Goal: Task Accomplishment & Management: Manage account settings

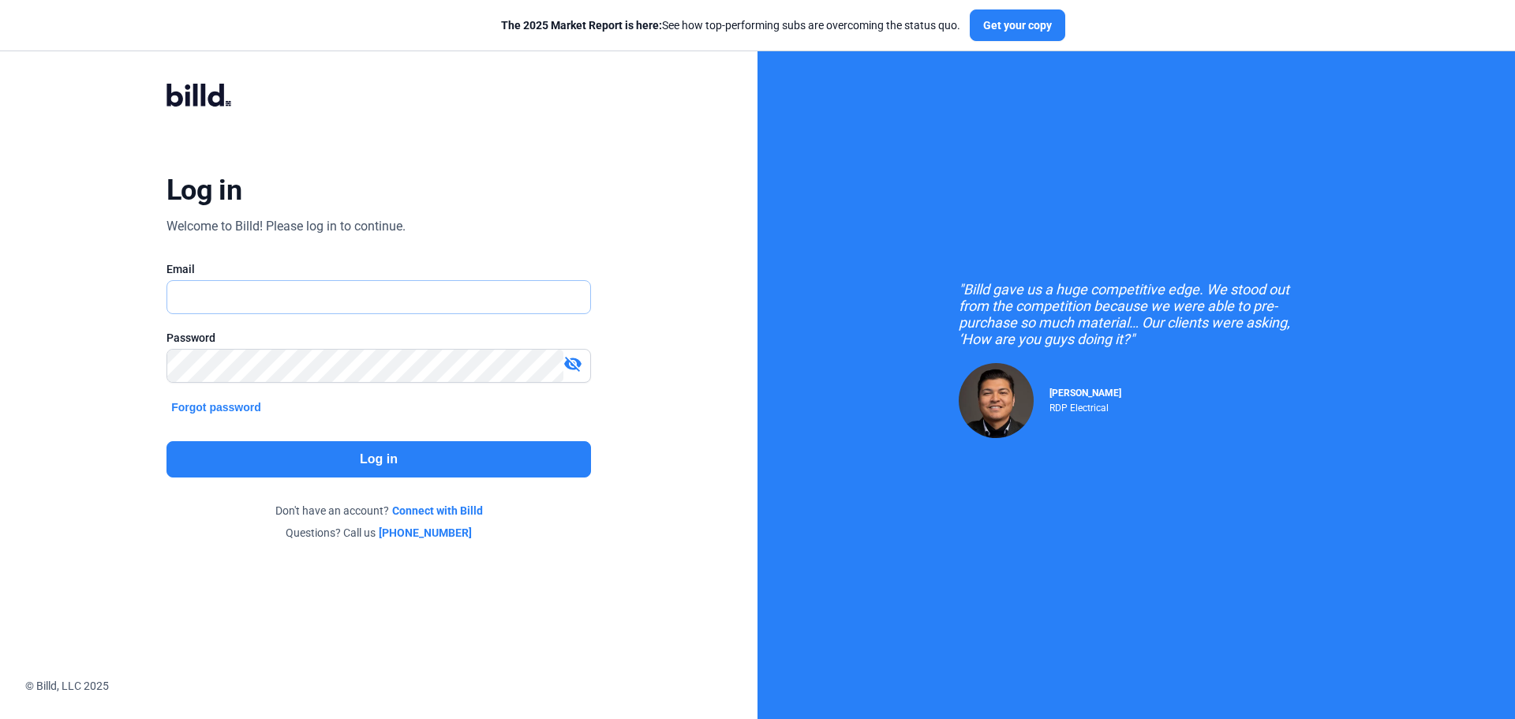
click at [387, 299] on input "text" at bounding box center [378, 297] width 423 height 32
type input "[EMAIL_ADDRESS][DOMAIN_NAME]"
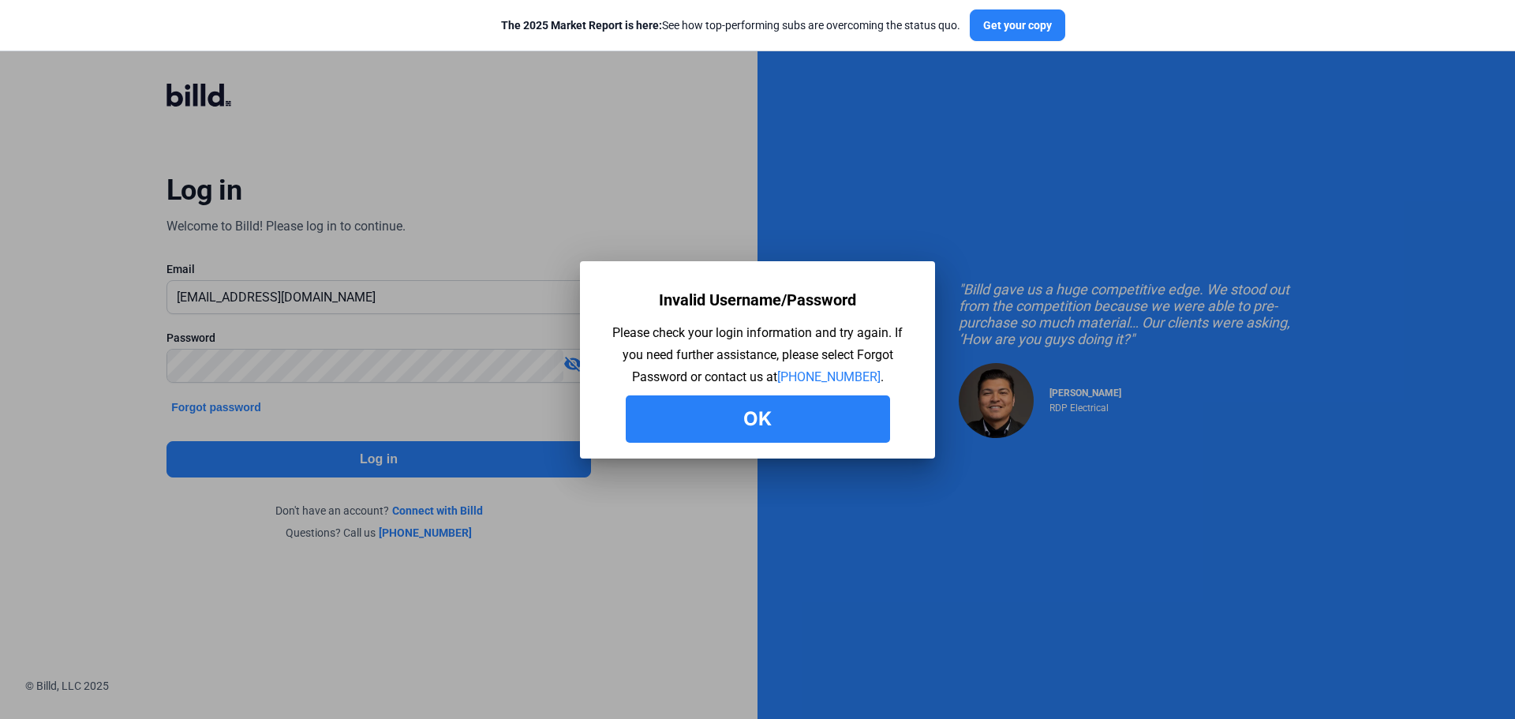
click at [717, 411] on button "Ok" at bounding box center [758, 418] width 264 height 47
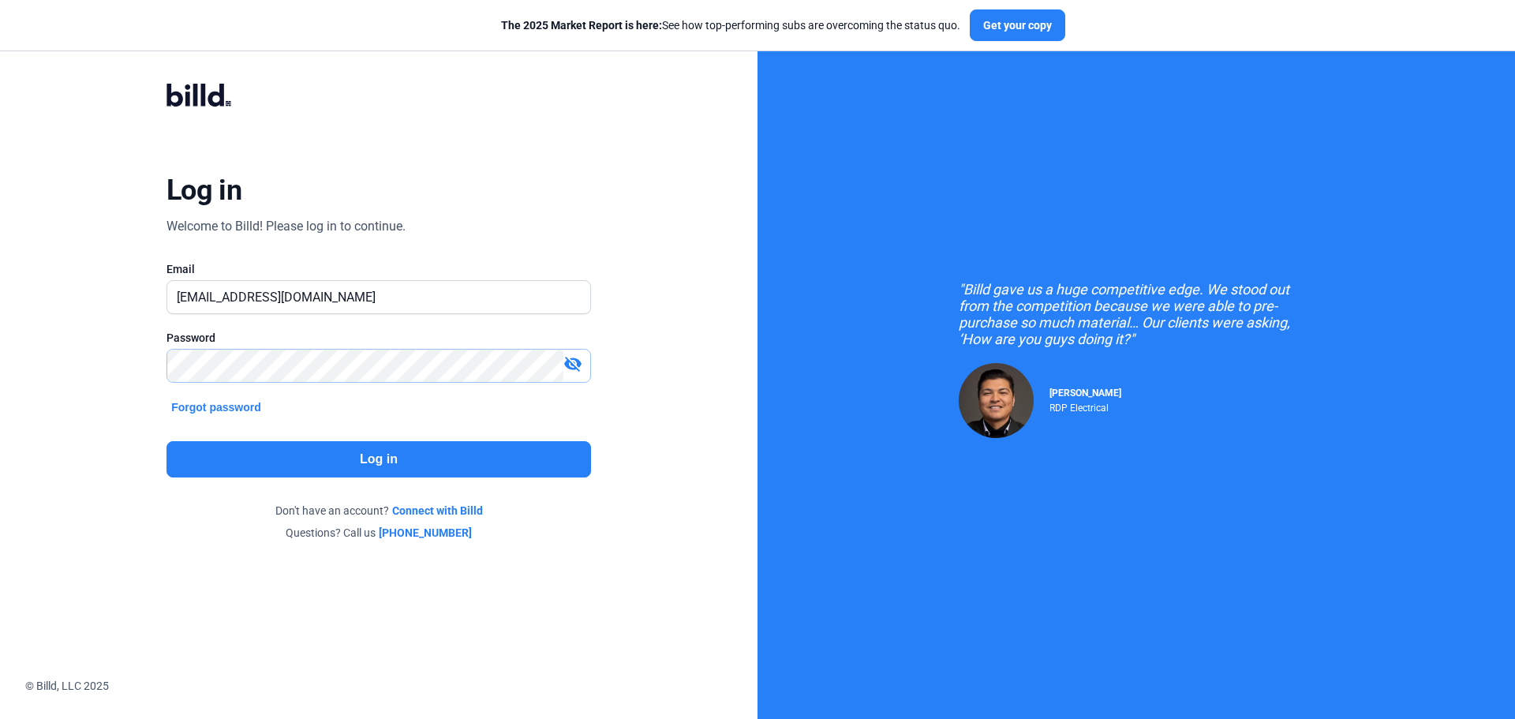
click at [159, 370] on div "Log in Welcome to Billd! Please log in to continue. Email [EMAIL_ADDRESS][DOMAI…" at bounding box center [378, 312] width 545 height 518
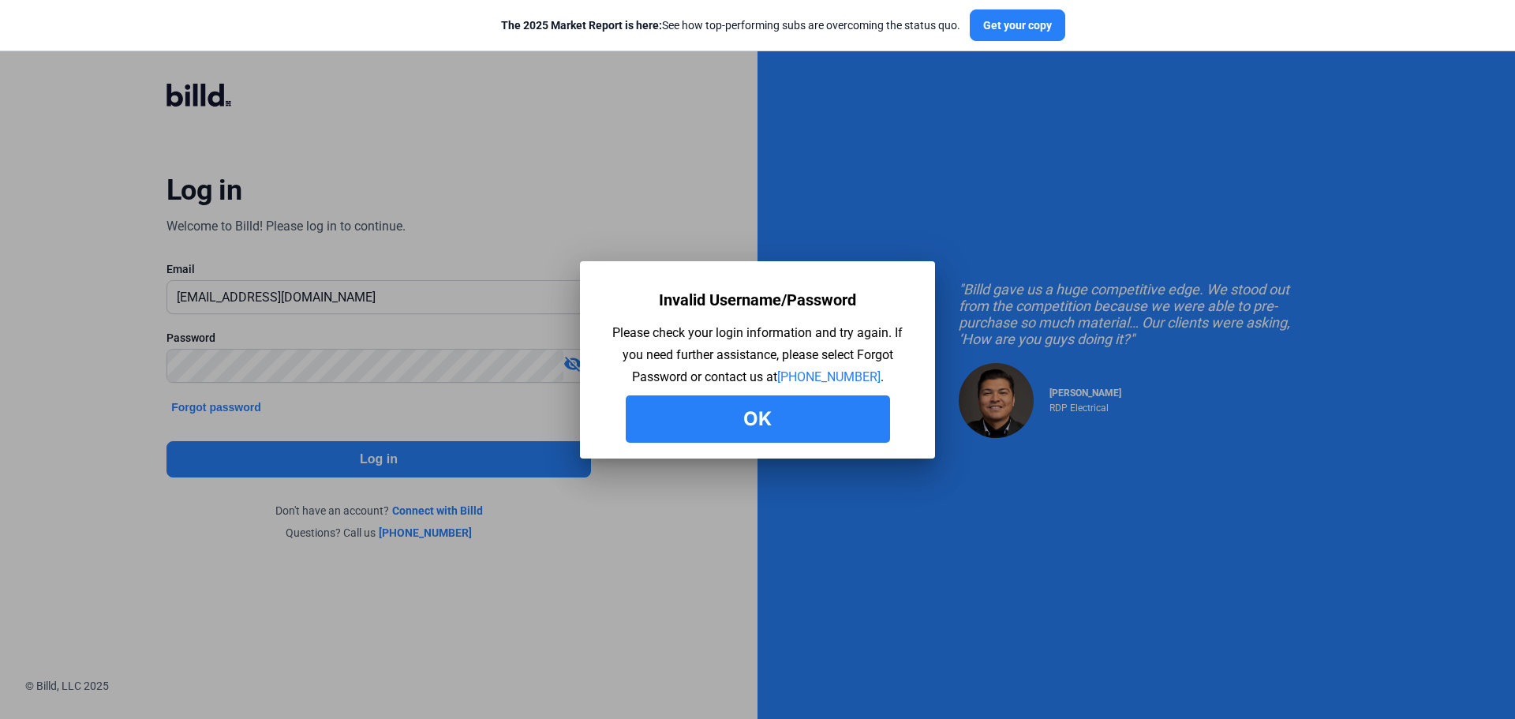
click at [671, 421] on button "Ok" at bounding box center [758, 418] width 264 height 47
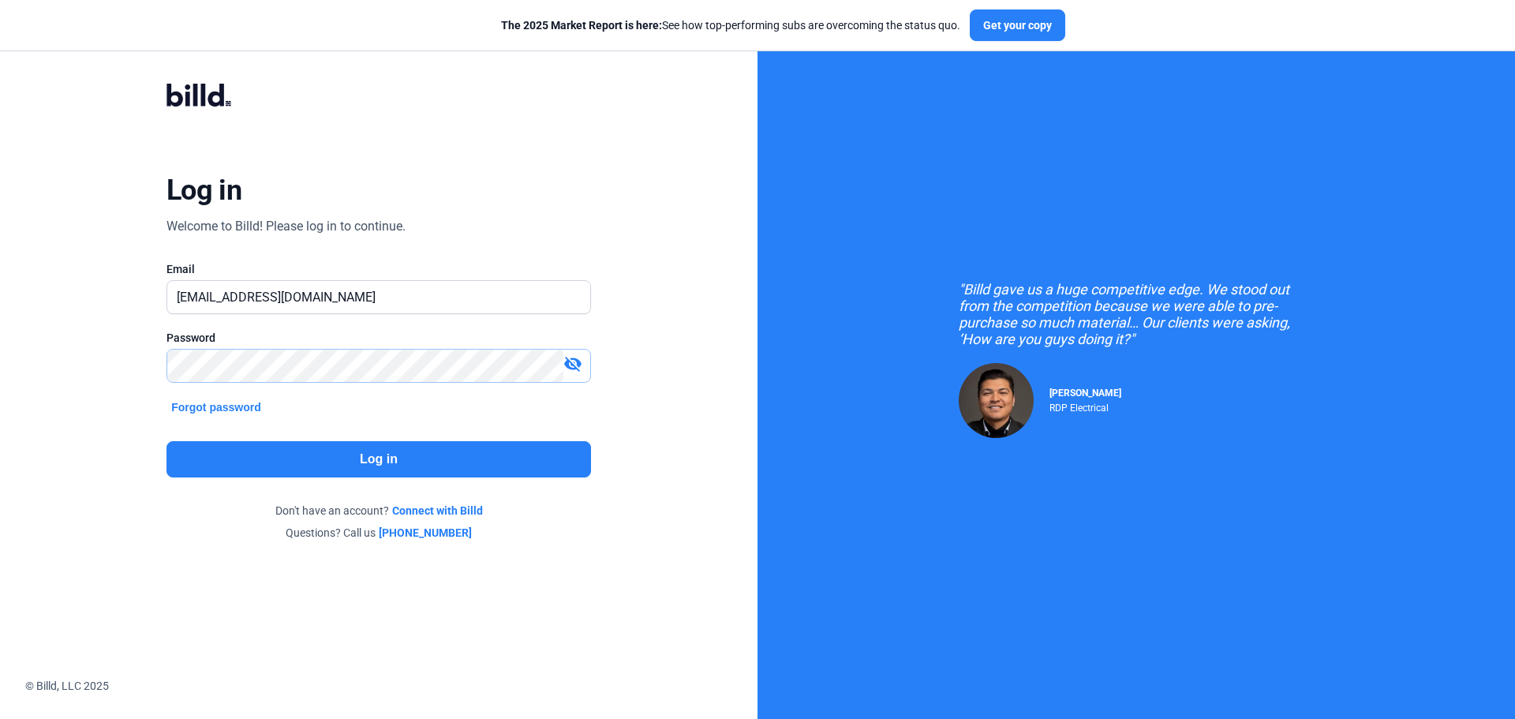
click at [93, 356] on div "Log in Welcome to Billd! Please log in to continue. Email [EMAIL_ADDRESS][DOMAI…" at bounding box center [378, 311] width 757 height 623
